Goal: Task Accomplishment & Management: Use online tool/utility

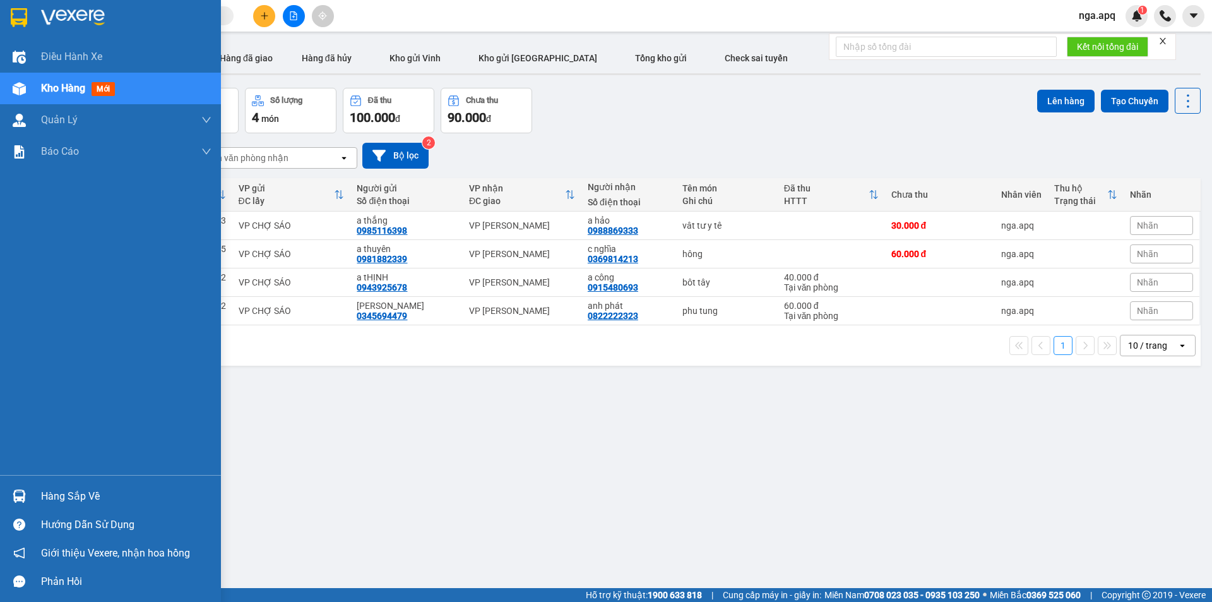
click at [22, 494] on img at bounding box center [19, 495] width 13 height 13
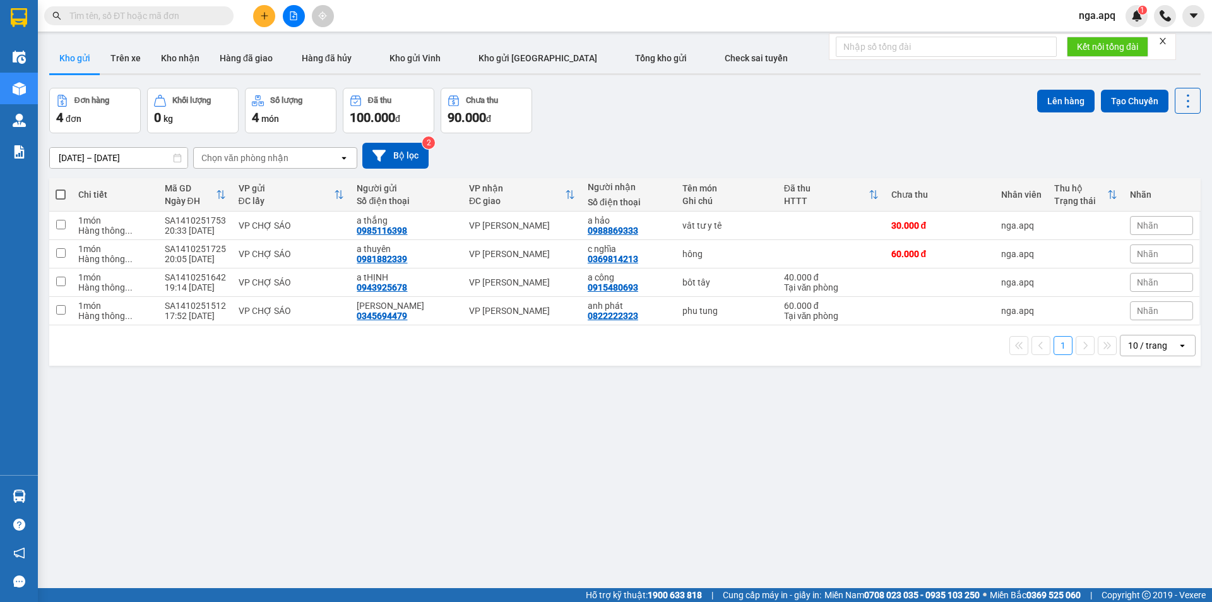
click at [750, 496] on section "Kết quả tìm kiếm ( 0 ) Bộ lọc No Data nga.apq 1 Điều hành xe Kho hàng mới Quản …" at bounding box center [606, 301] width 1212 height 602
click at [259, 162] on div "Chọn văn phòng nhận" at bounding box center [244, 158] width 87 height 13
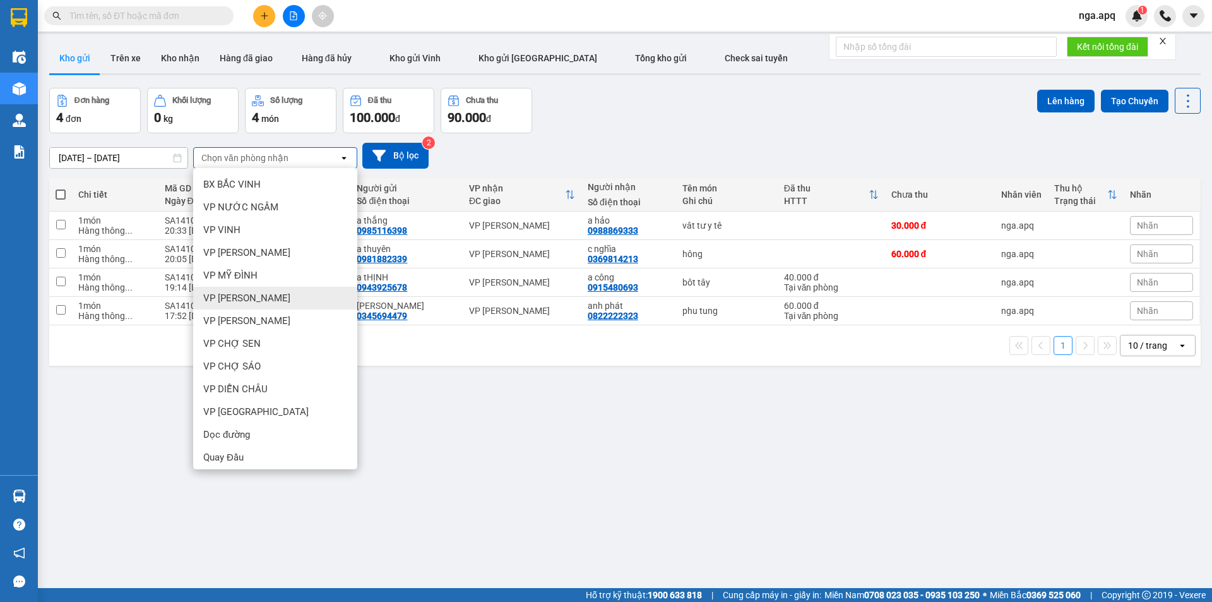
click at [253, 293] on span "VP NGỌC HỒI" at bounding box center [246, 298] width 87 height 13
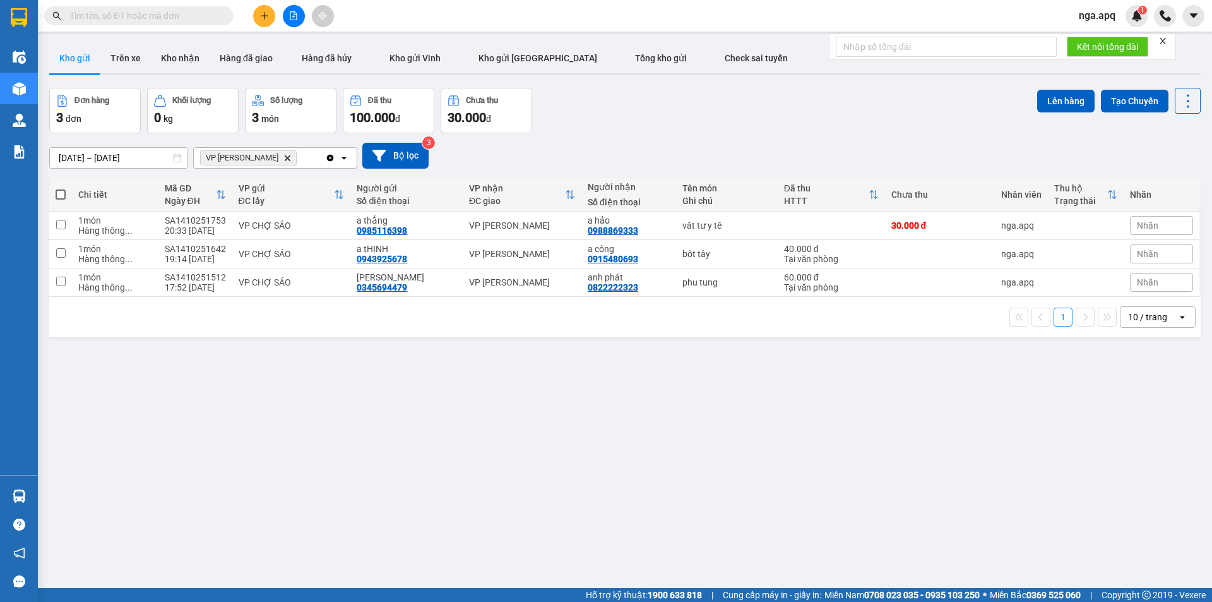
click at [57, 189] on span at bounding box center [61, 194] width 10 height 10
click at [61, 188] on input "checkbox" at bounding box center [61, 188] width 0 height 0
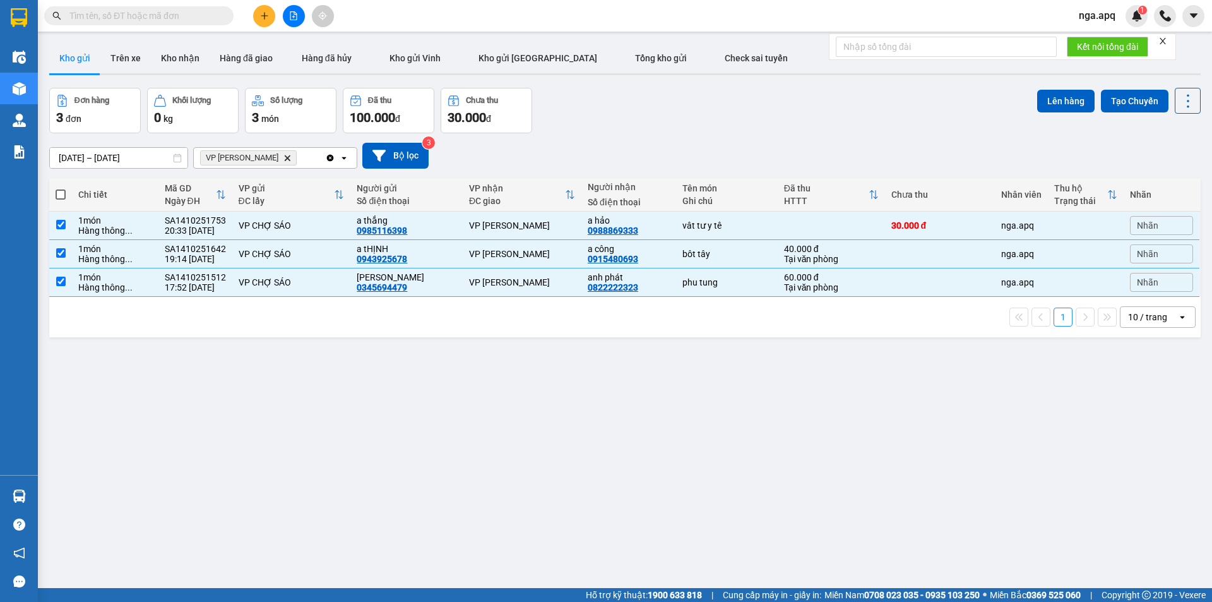
checkbox input "true"
click at [1047, 97] on button "Lên hàng" at bounding box center [1065, 101] width 57 height 23
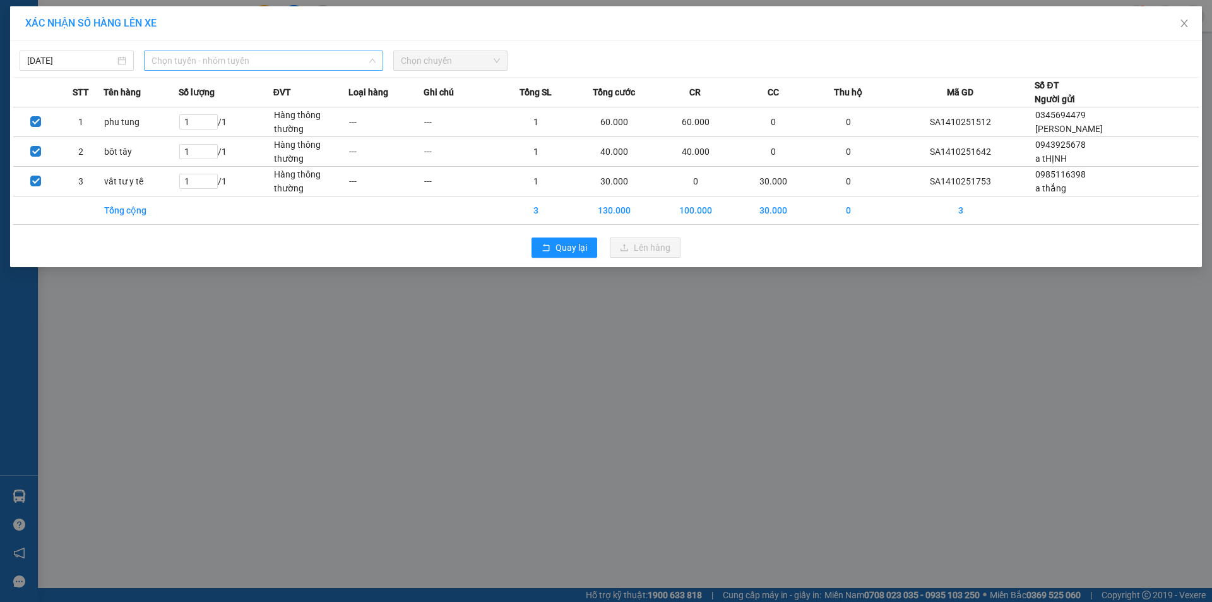
click at [253, 64] on span "Chọn tuyến - nhóm tuyến" at bounding box center [264, 60] width 224 height 19
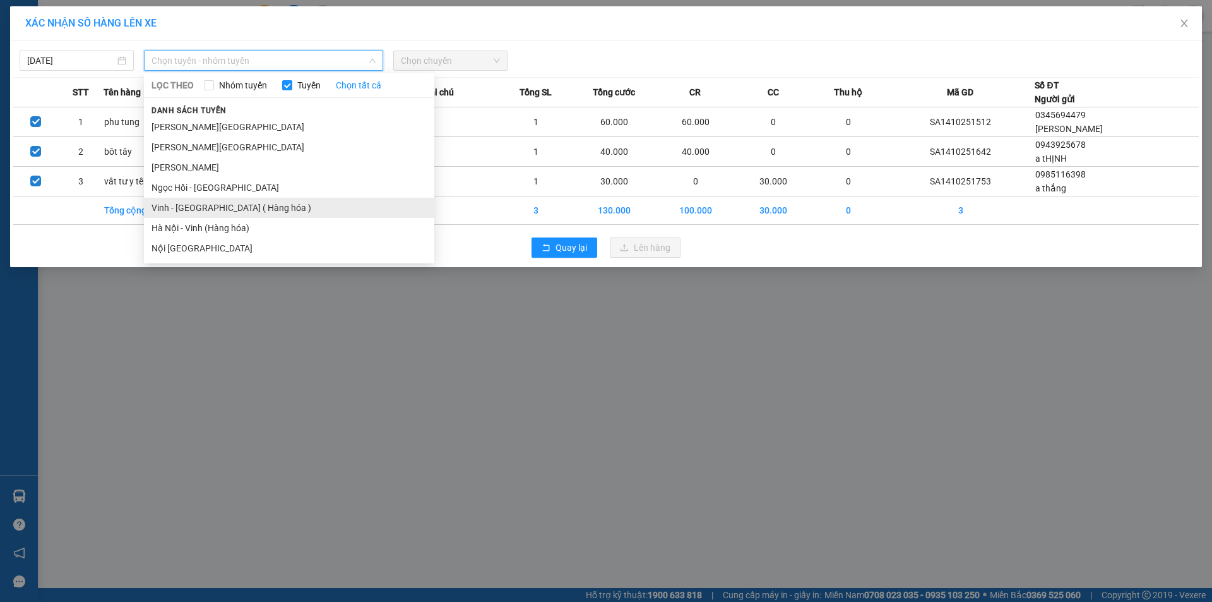
click at [224, 208] on li "Vinh - [GEOGRAPHIC_DATA] ( Hàng hóa )" at bounding box center [289, 208] width 290 height 20
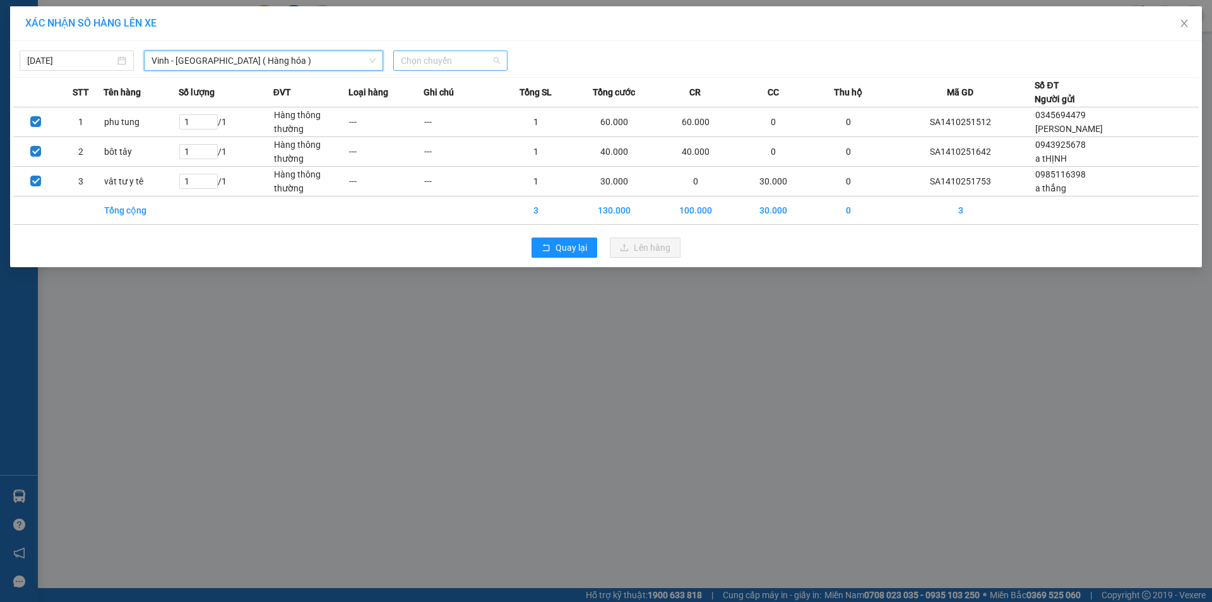
click at [451, 61] on span "Chọn chuyến" at bounding box center [450, 60] width 99 height 19
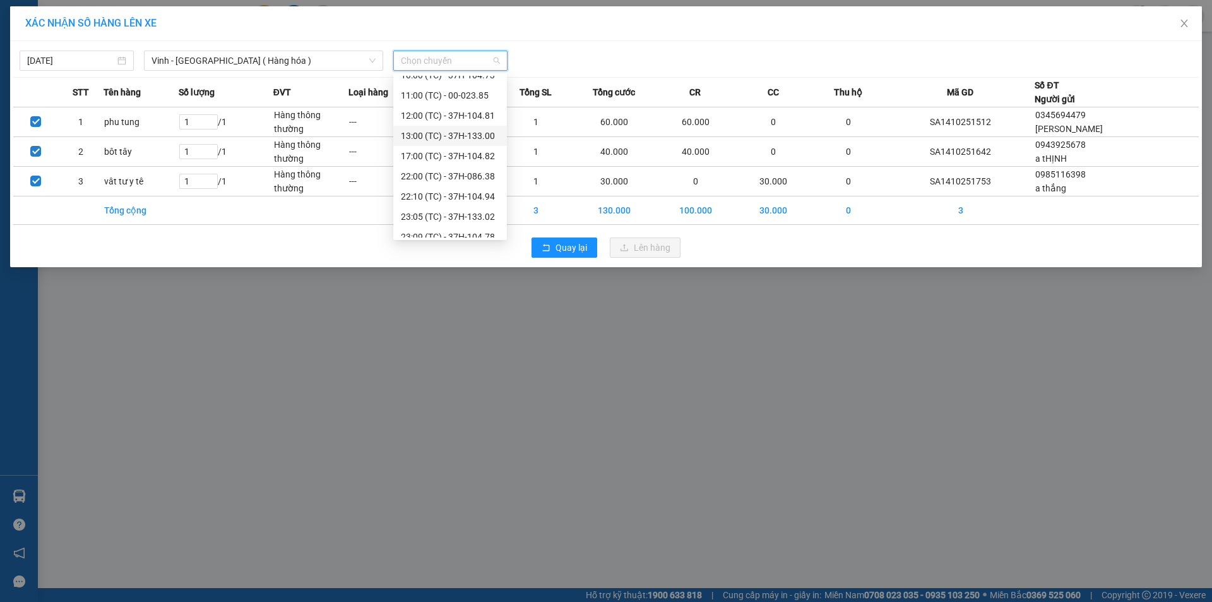
scroll to position [63, 0]
click at [432, 206] on div "23:05 (TC) - 37H-133.02" at bounding box center [450, 205] width 98 height 14
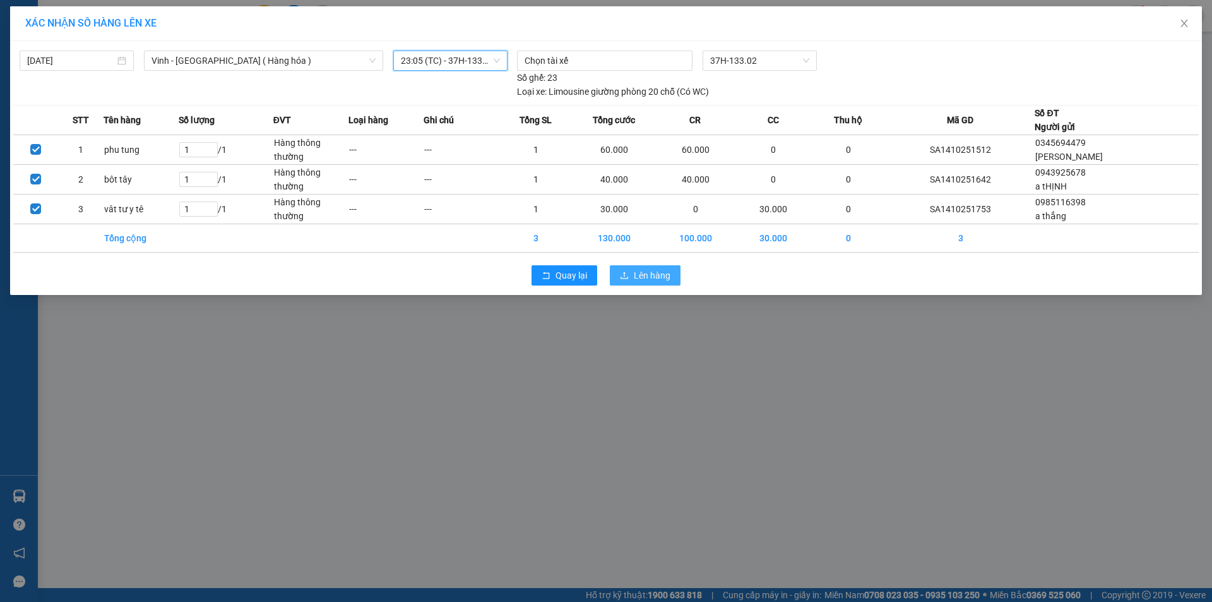
click at [648, 275] on span "Lên hàng" at bounding box center [652, 275] width 37 height 14
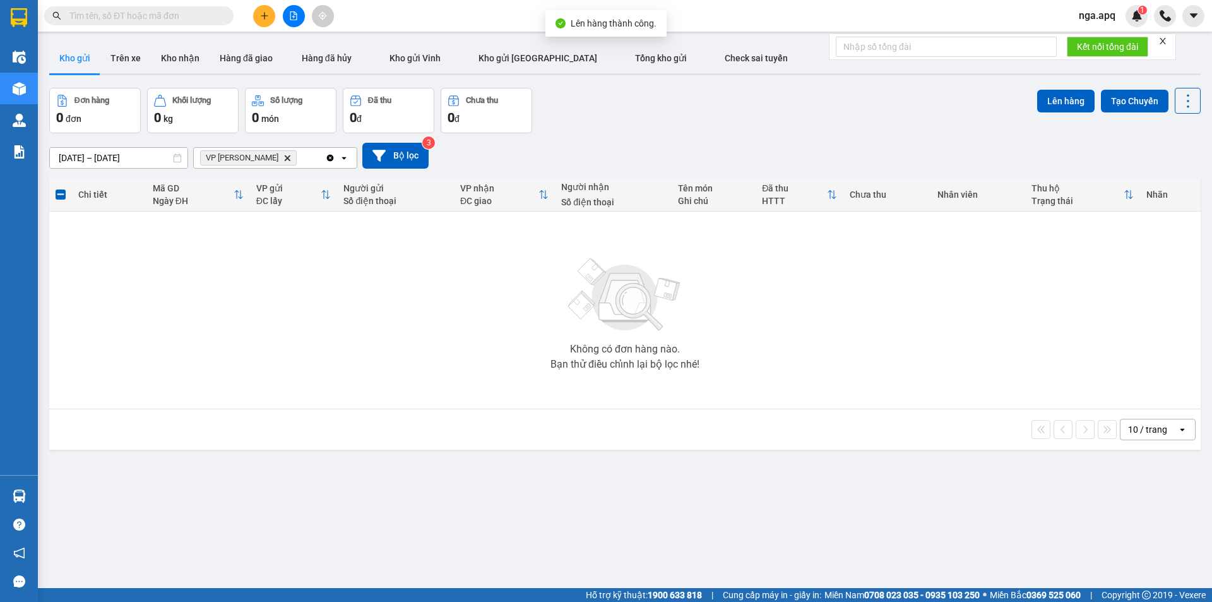
click at [283, 159] on icon "Delete" at bounding box center [287, 158] width 8 height 8
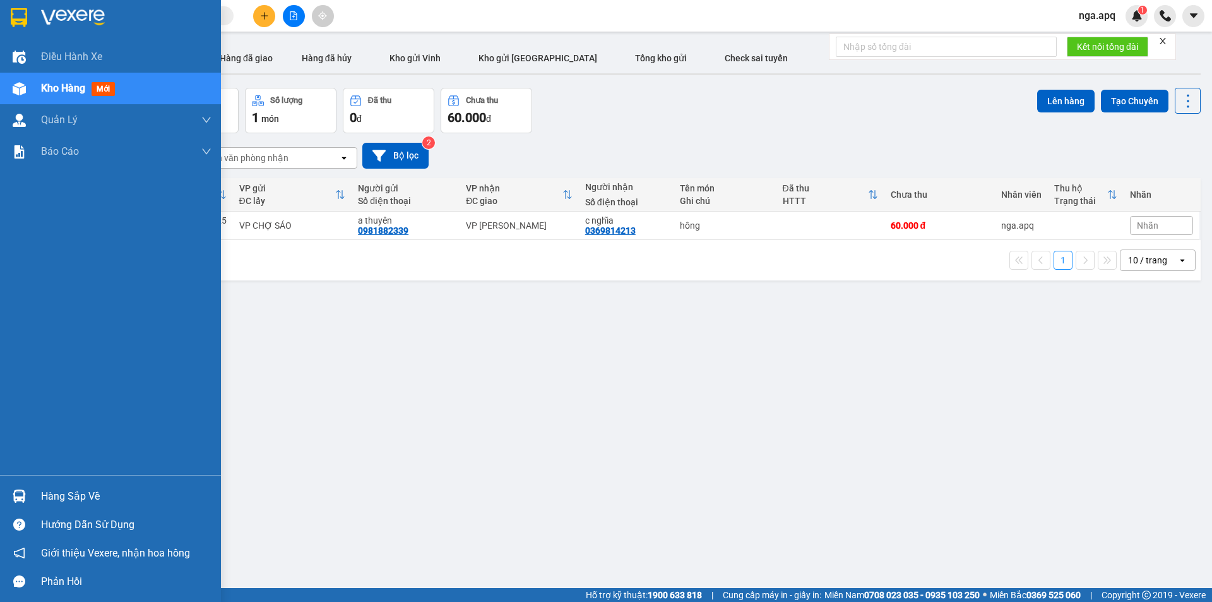
click at [17, 489] on img at bounding box center [19, 495] width 13 height 13
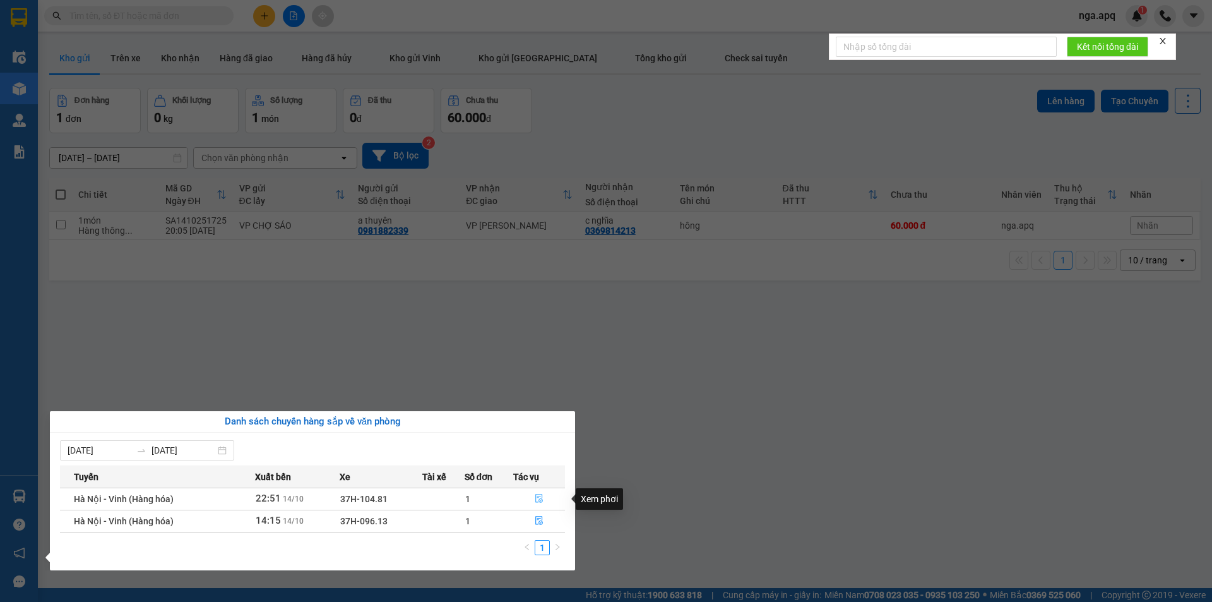
click at [539, 501] on icon "file-done" at bounding box center [539, 498] width 8 height 9
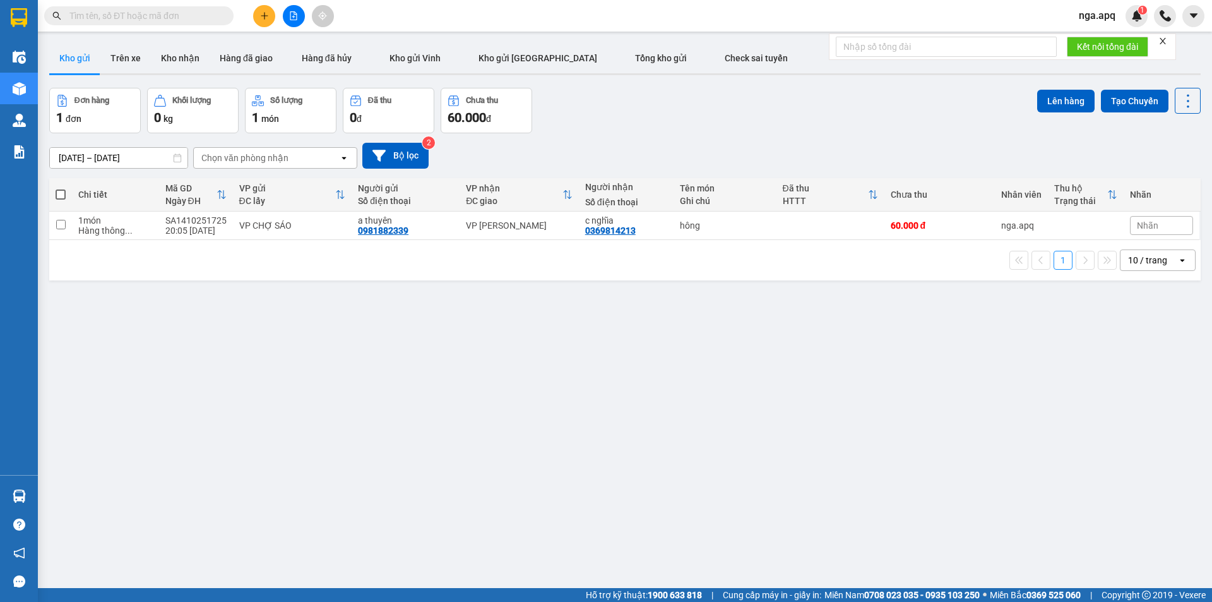
click at [60, 192] on span at bounding box center [61, 194] width 10 height 10
click at [61, 188] on input "checkbox" at bounding box center [61, 188] width 0 height 0
checkbox input "true"
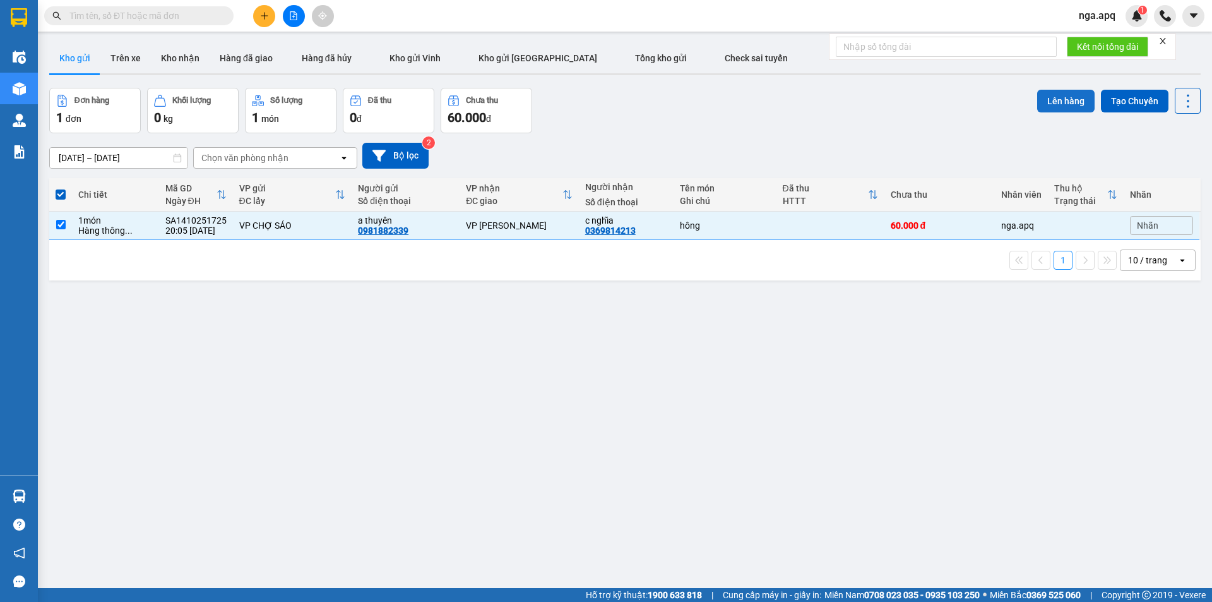
drag, startPoint x: 1057, startPoint y: 97, endPoint x: 1050, endPoint y: 97, distance: 6.9
click at [1052, 97] on button "Lên hàng" at bounding box center [1065, 101] width 57 height 23
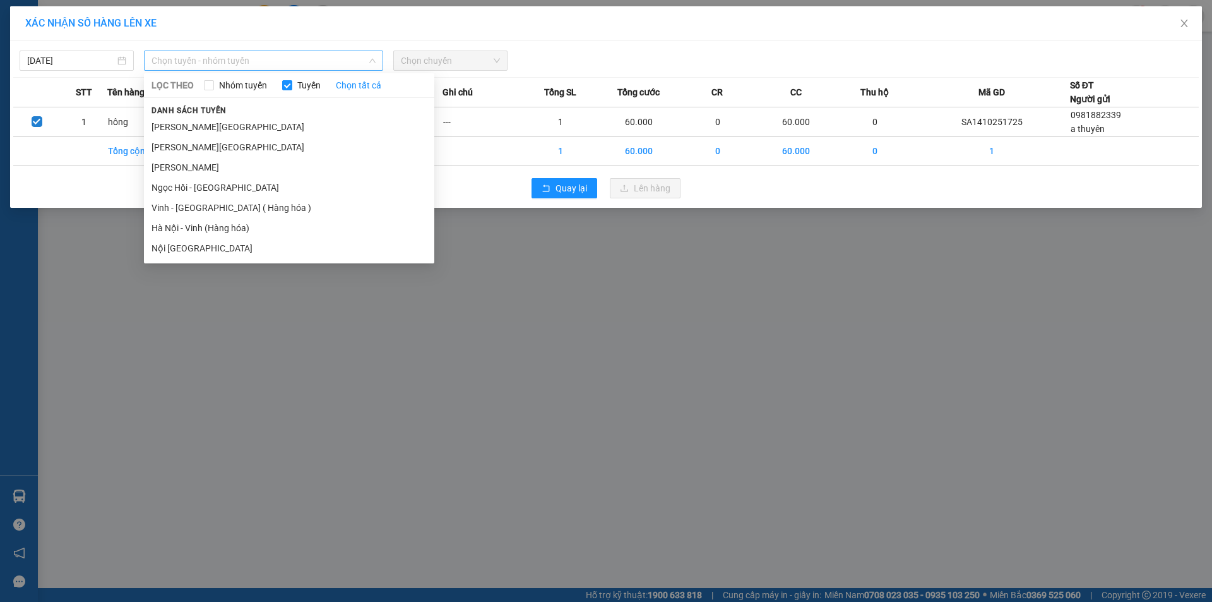
drag, startPoint x: 182, startPoint y: 58, endPoint x: 176, endPoint y: 74, distance: 17.8
click at [183, 58] on span "Chọn tuyến - nhóm tuyến" at bounding box center [264, 60] width 224 height 19
drag, startPoint x: 176, startPoint y: 208, endPoint x: 214, endPoint y: 174, distance: 51.4
click at [177, 207] on li "Vinh - [GEOGRAPHIC_DATA] ( Hàng hóa )" at bounding box center [289, 208] width 290 height 20
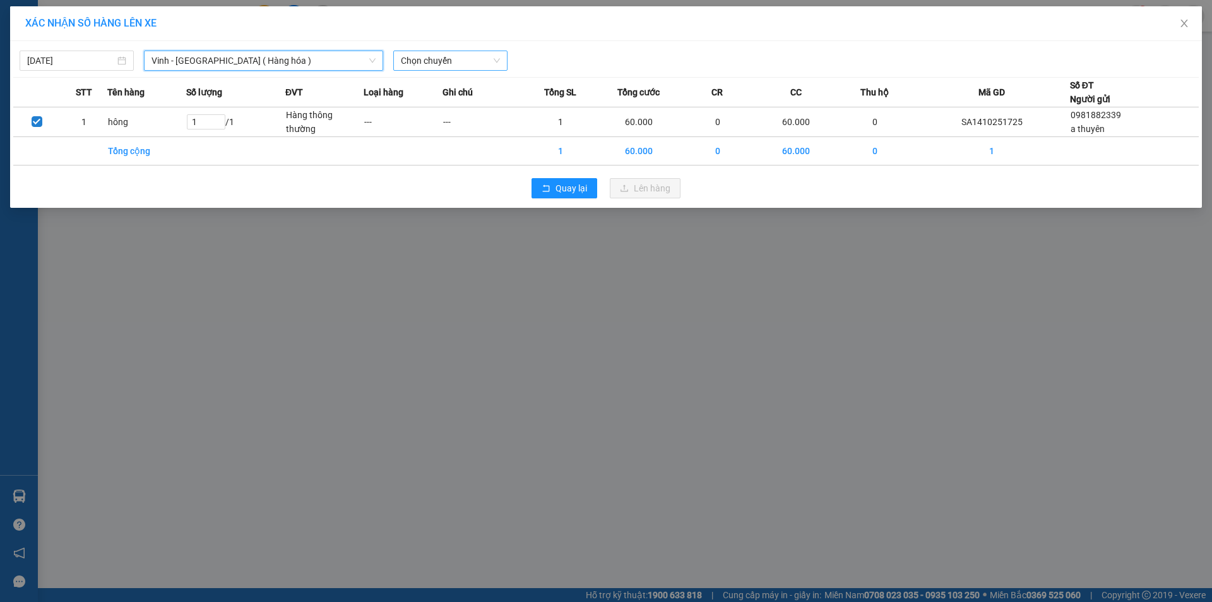
click at [456, 61] on span "Chọn chuyến" at bounding box center [450, 60] width 99 height 19
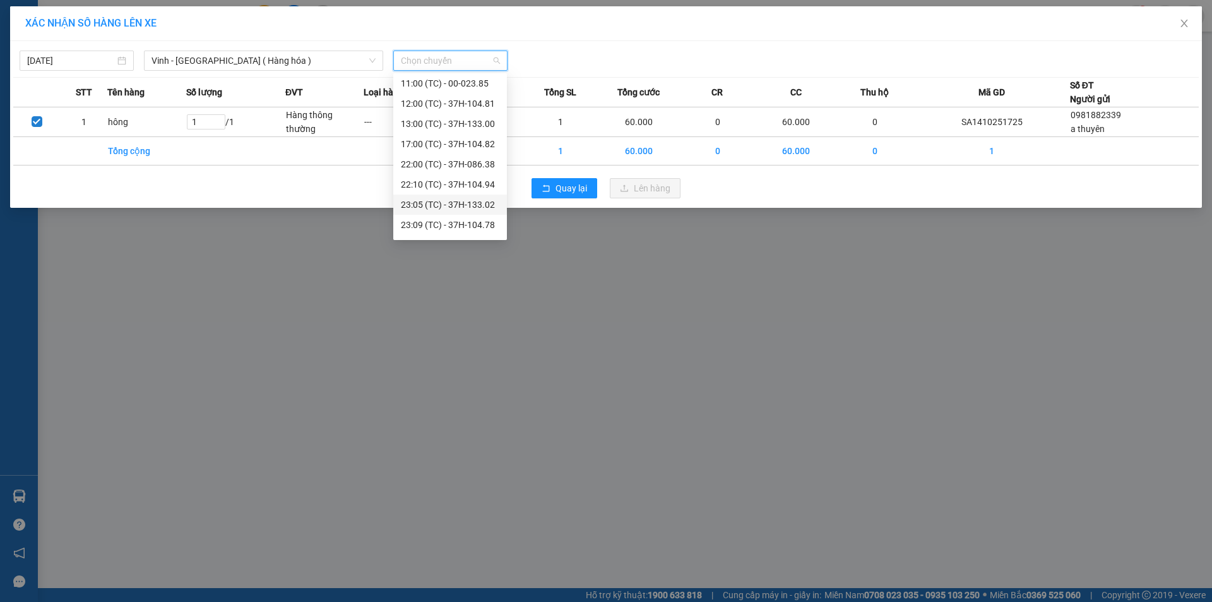
scroll to position [126, 0]
click at [431, 219] on div "23:18 (TC) - 37H-104.41" at bounding box center [450, 222] width 98 height 14
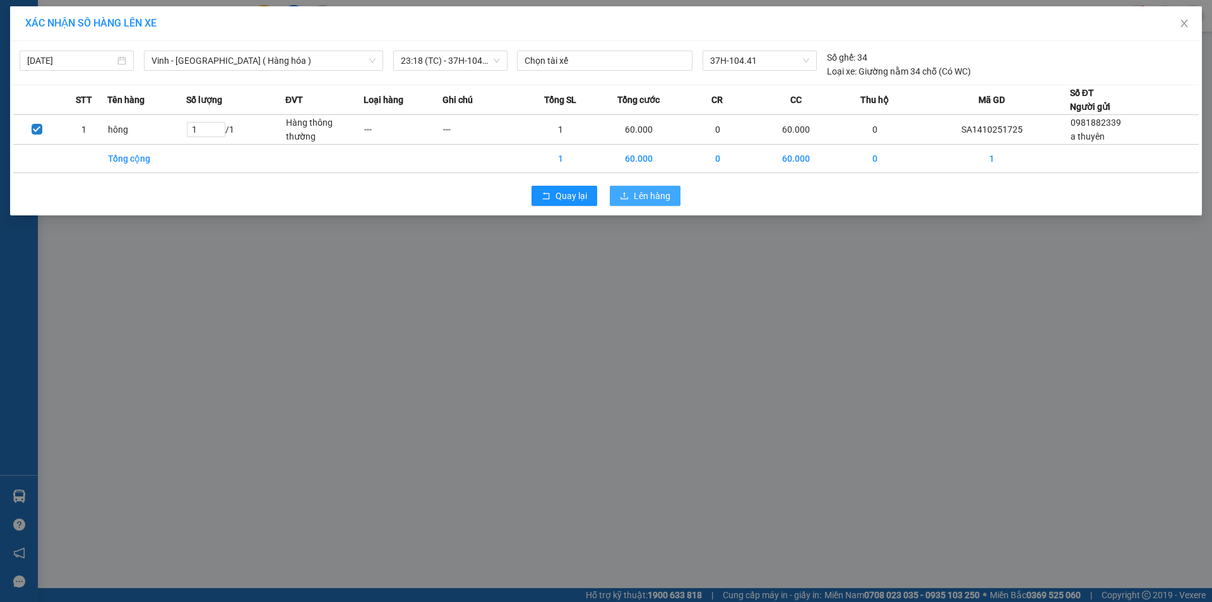
click at [641, 190] on span "Lên hàng" at bounding box center [652, 196] width 37 height 14
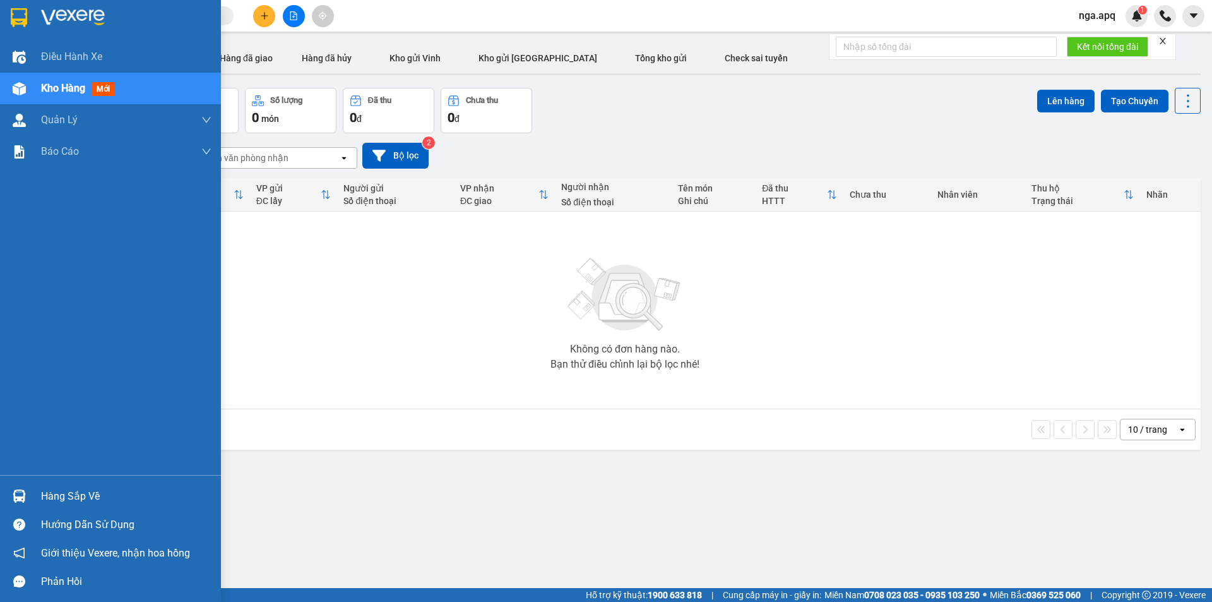
click at [18, 491] on img at bounding box center [19, 495] width 13 height 13
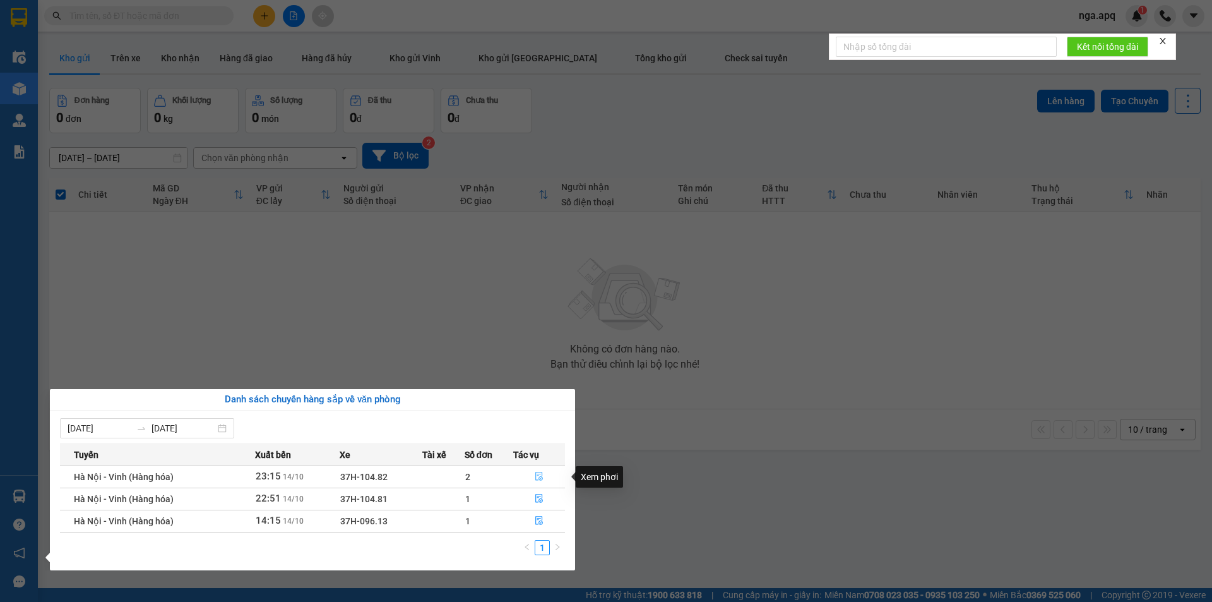
click at [535, 473] on icon "file-done" at bounding box center [539, 476] width 9 height 9
